Goal: Information Seeking & Learning: Compare options

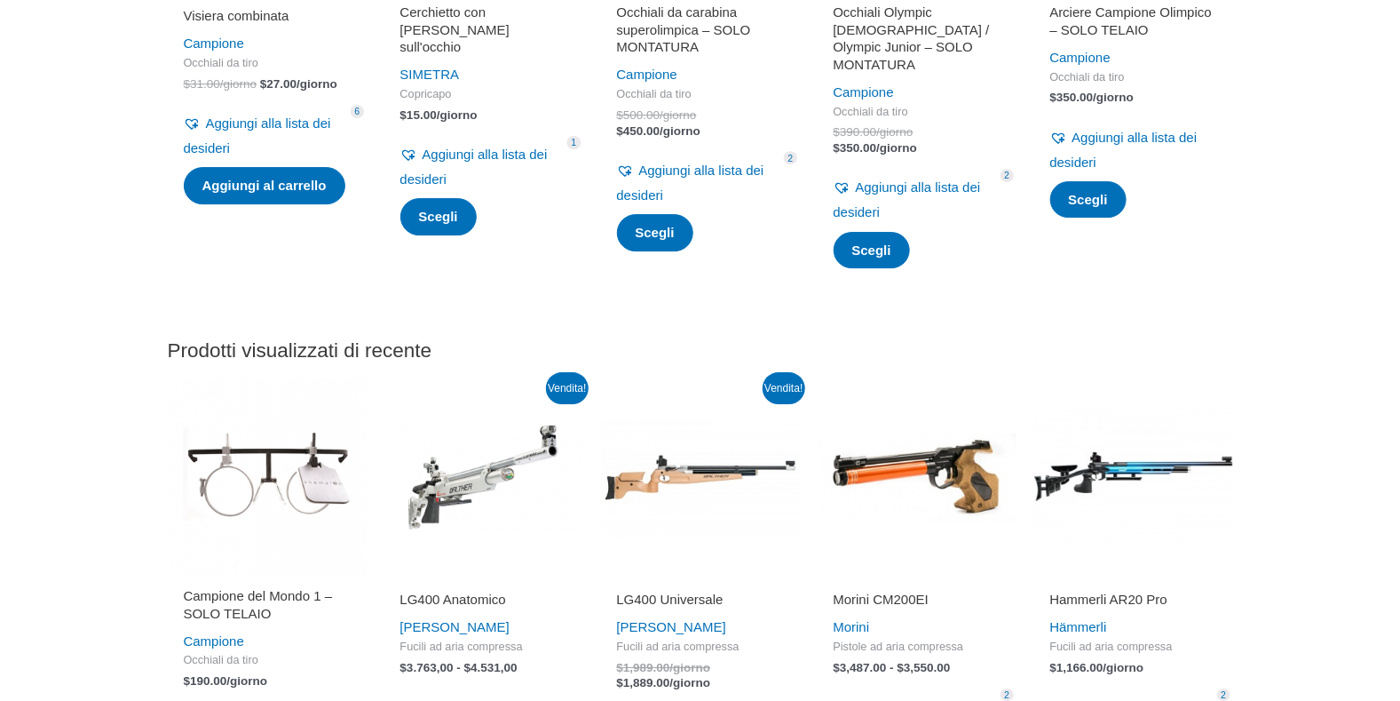
scroll to position [2398, 0]
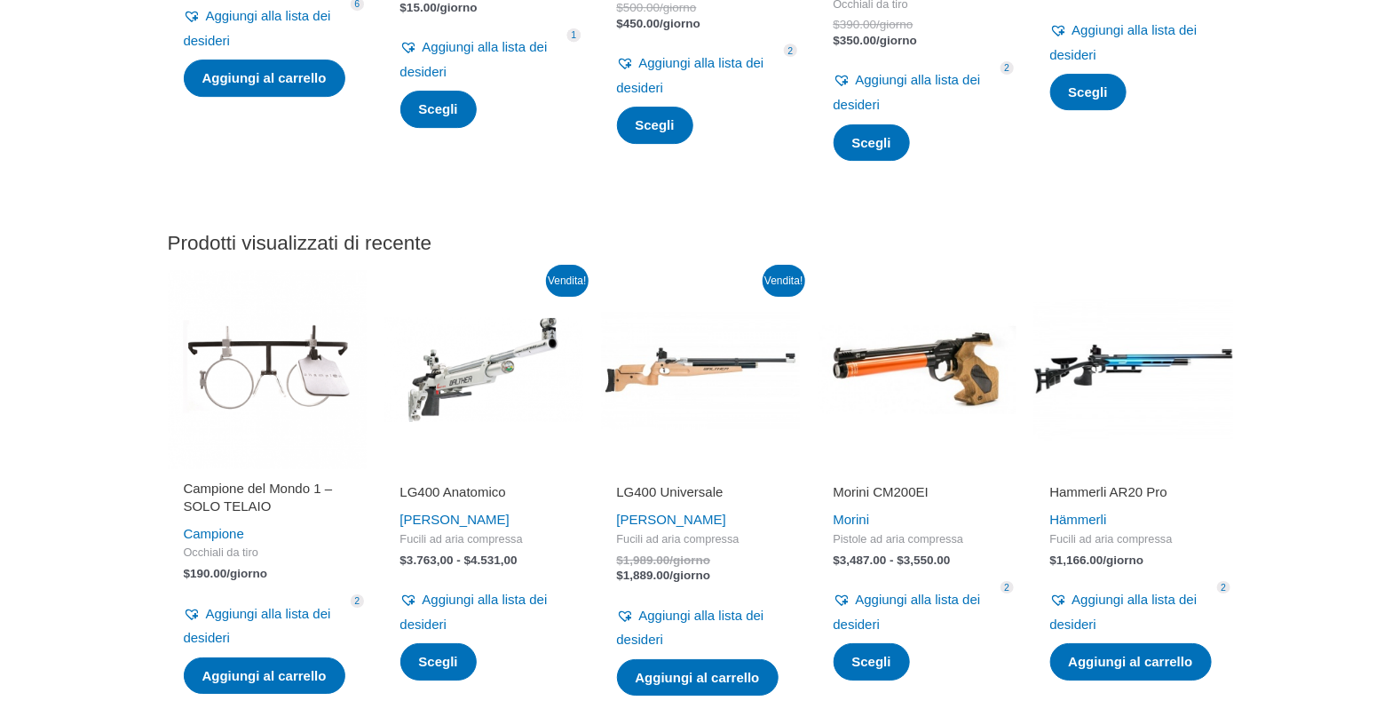
click at [271, 374] on img at bounding box center [267, 369] width 199 height 199
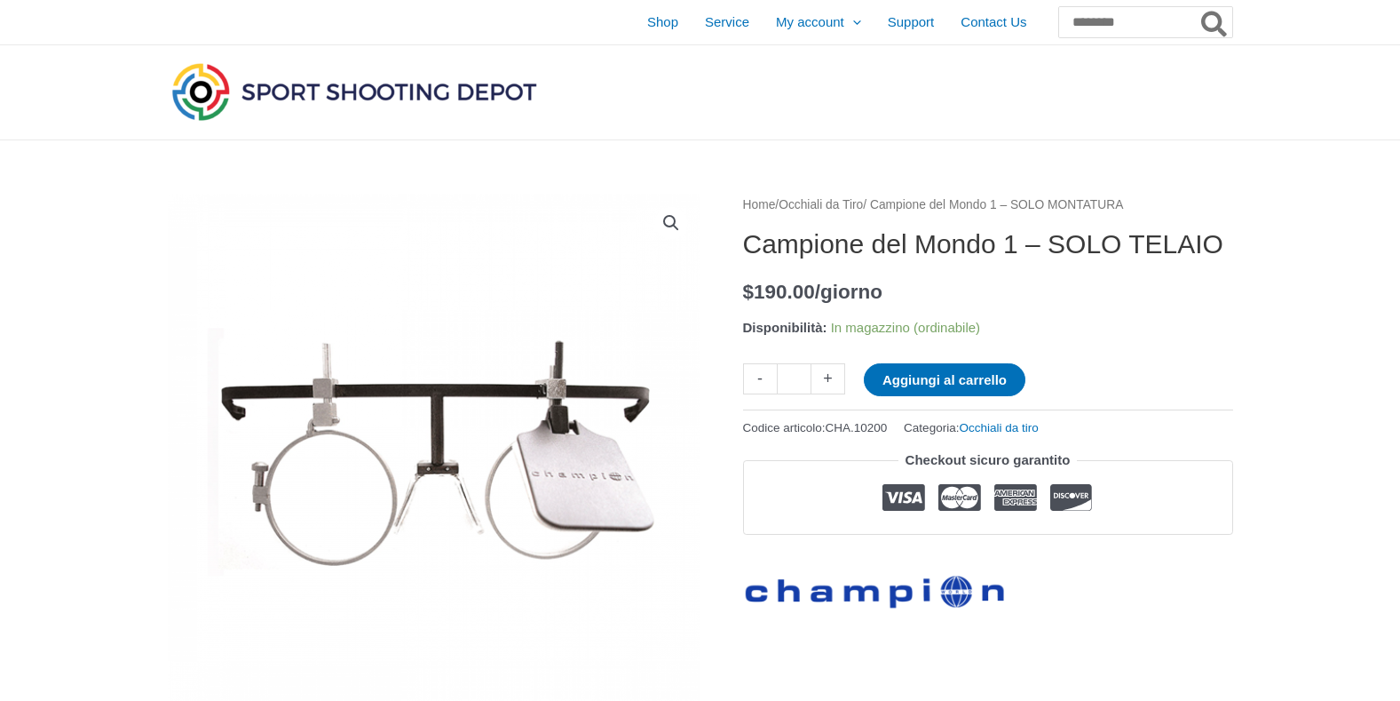
scroll to position [223, 0]
